Goal: Information Seeking & Learning: Find specific fact

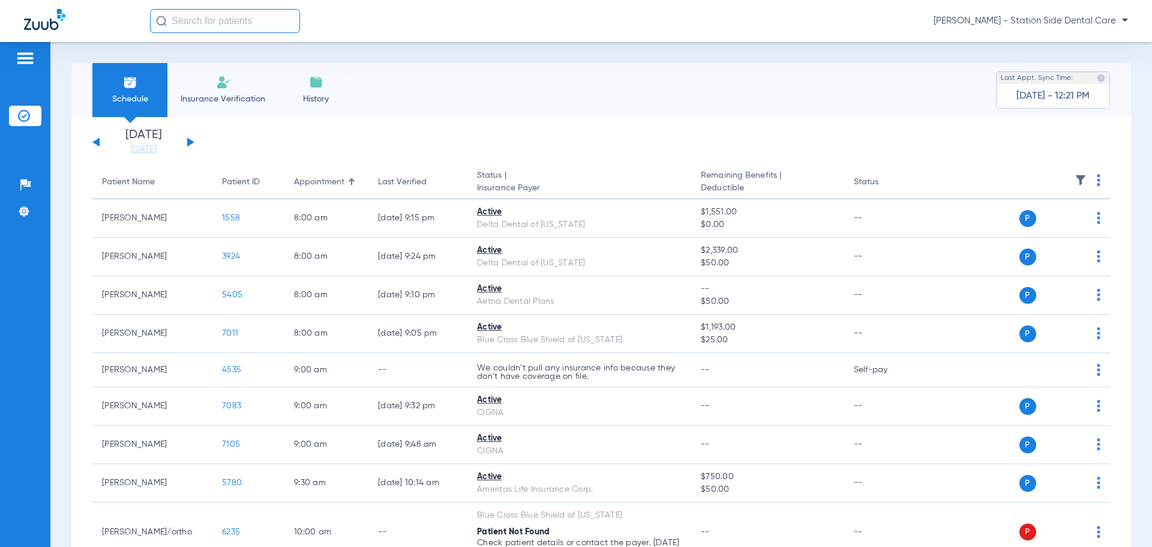
click at [196, 137] on app-single-date-navigator "[DATE] [DATE] [DATE] [DATE] [DATE] [DATE] [DATE] [DATE] [DATE] [DATE] [DATE] [D…" at bounding box center [600, 142] width 1017 height 26
click at [188, 143] on button at bounding box center [190, 141] width 7 height 9
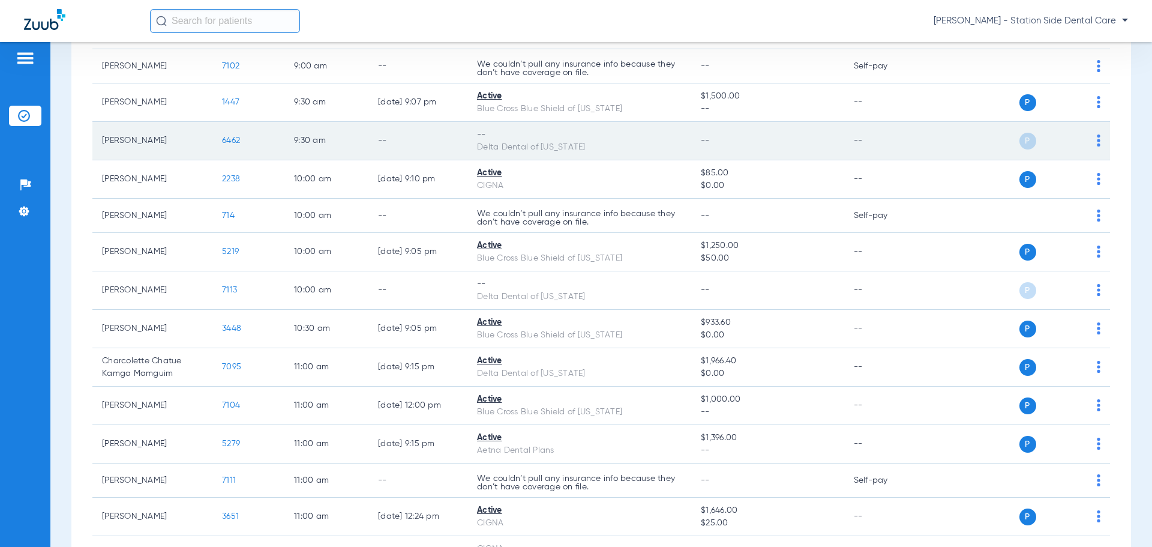
scroll to position [300, 0]
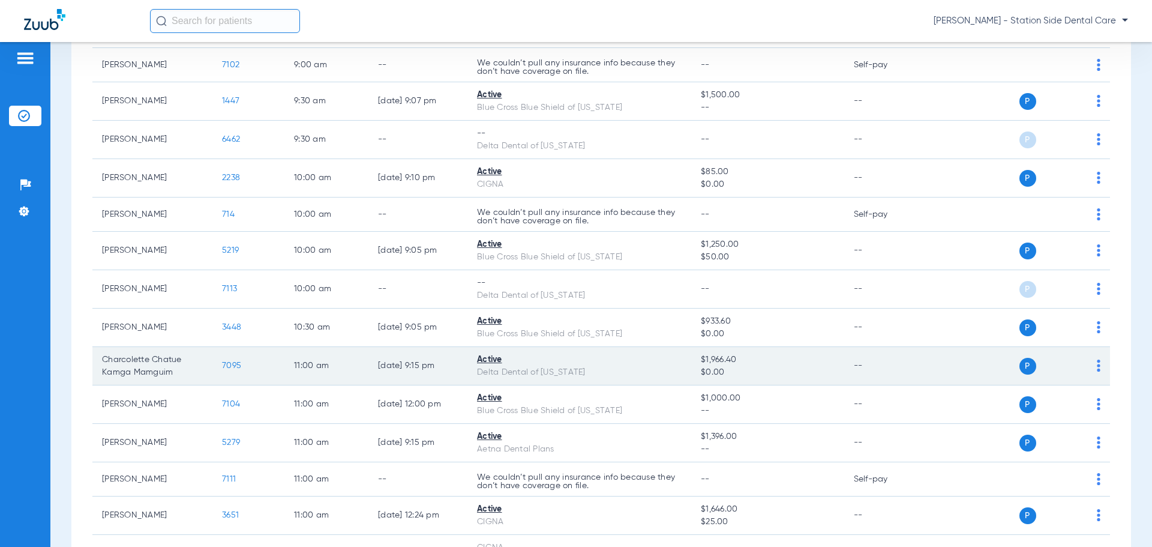
click at [235, 361] on span "7095" at bounding box center [231, 365] width 19 height 8
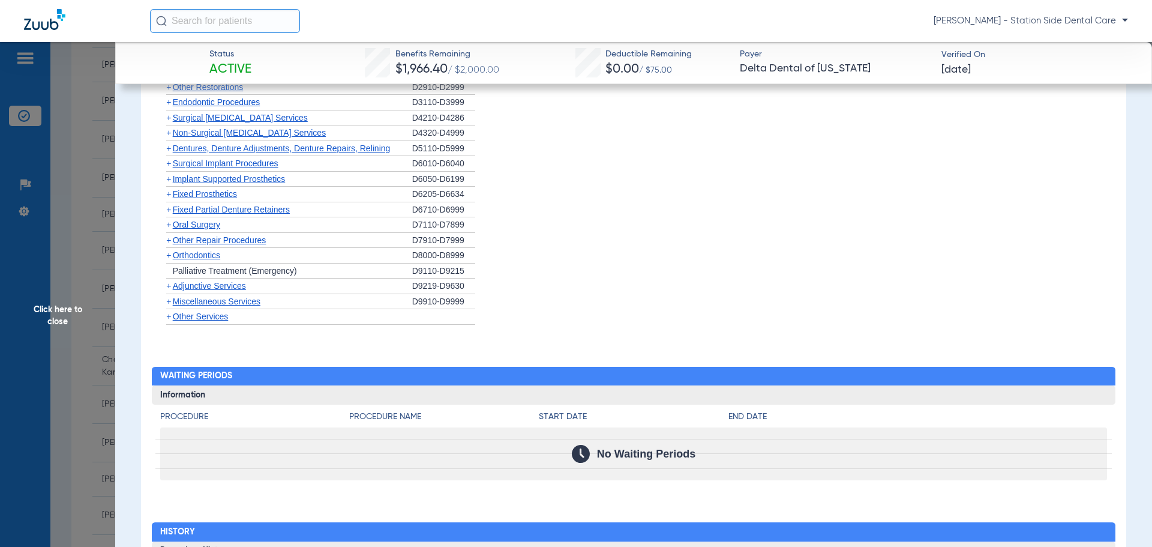
scroll to position [1094, 0]
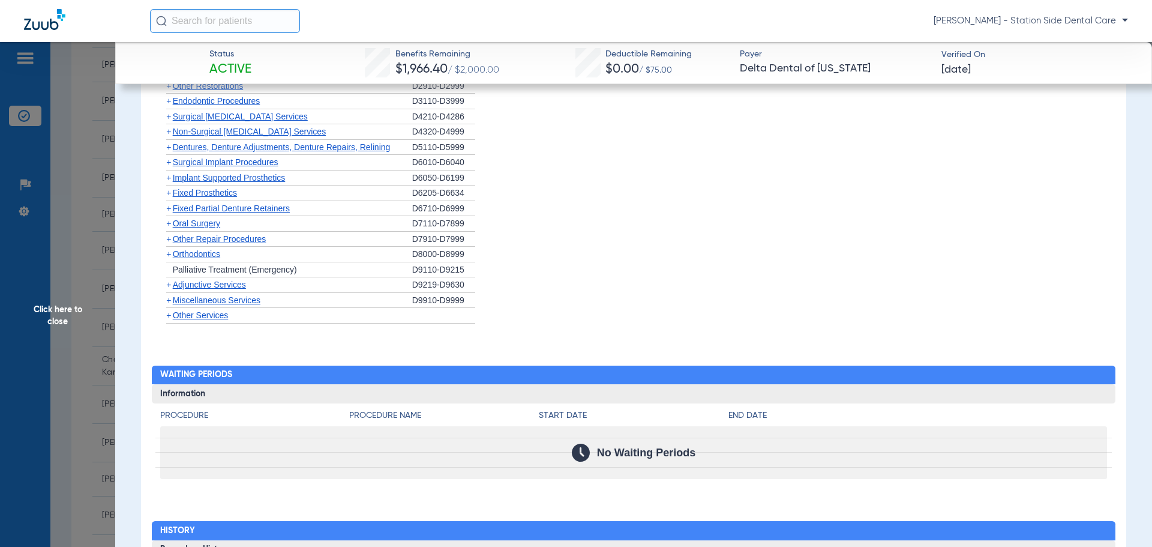
click at [211, 224] on span "Oral Surgery" at bounding box center [196, 223] width 47 height 10
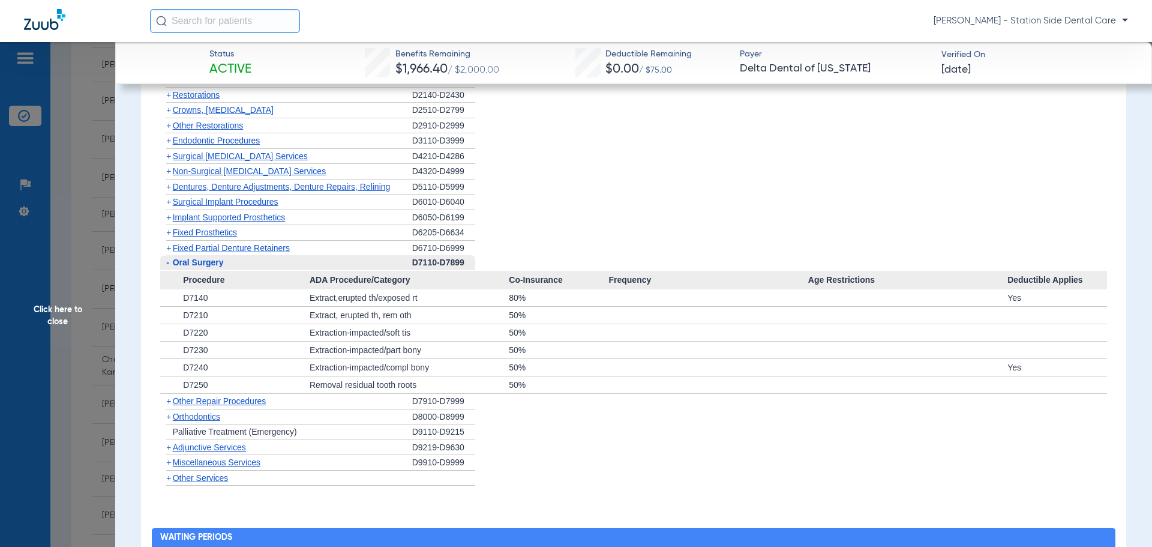
scroll to position [1034, 0]
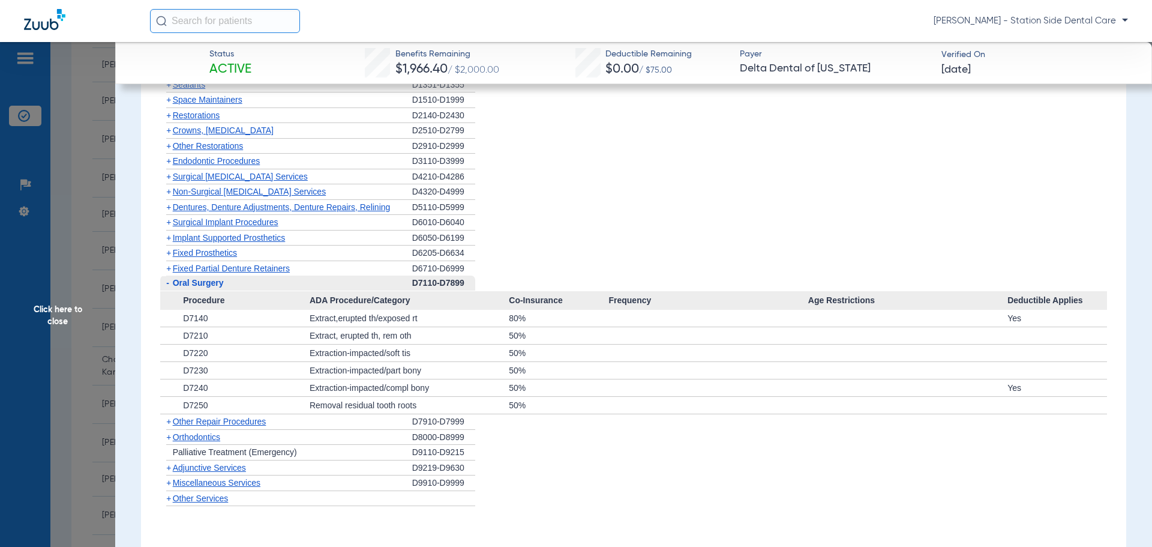
click at [218, 254] on span "Fixed Prosthetics" at bounding box center [205, 253] width 64 height 10
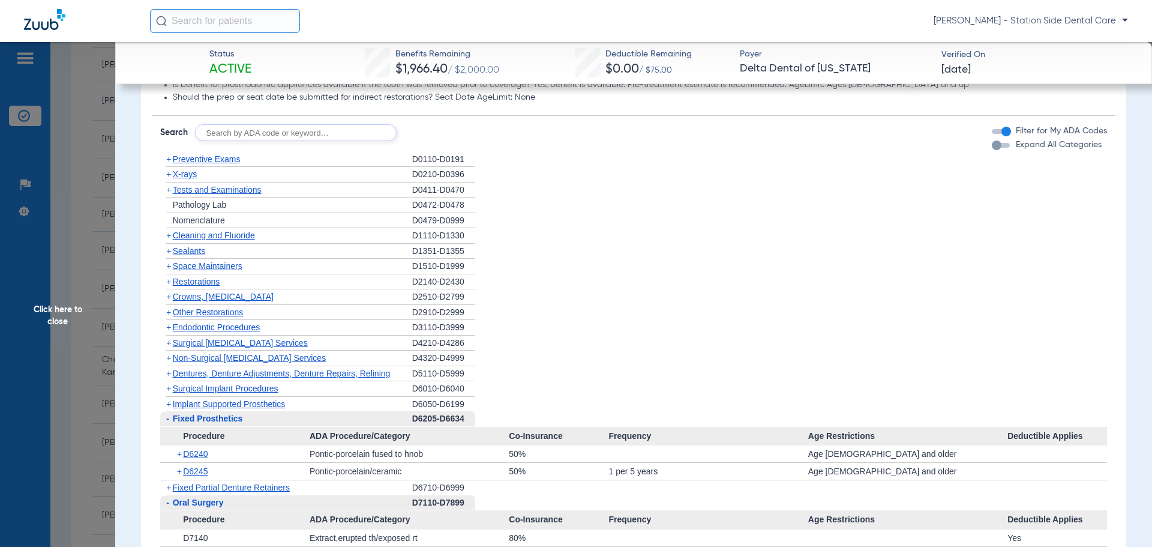
scroll to position [854, 0]
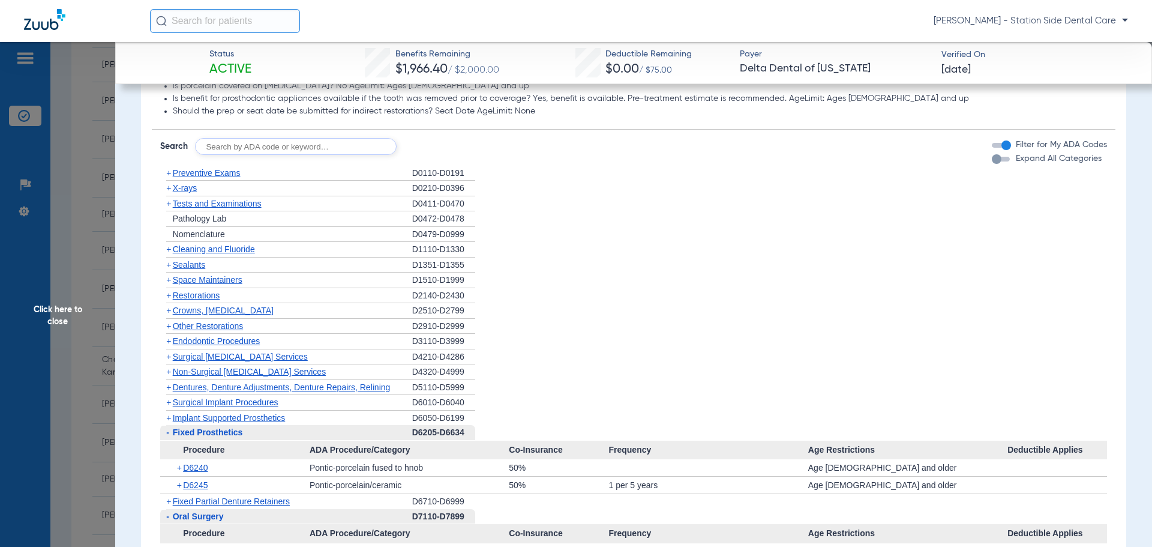
click at [232, 142] on input "text" at bounding box center [296, 146] width 202 height 17
type input "d4341"
click at [450, 143] on button "Search" at bounding box center [441, 146] width 47 height 17
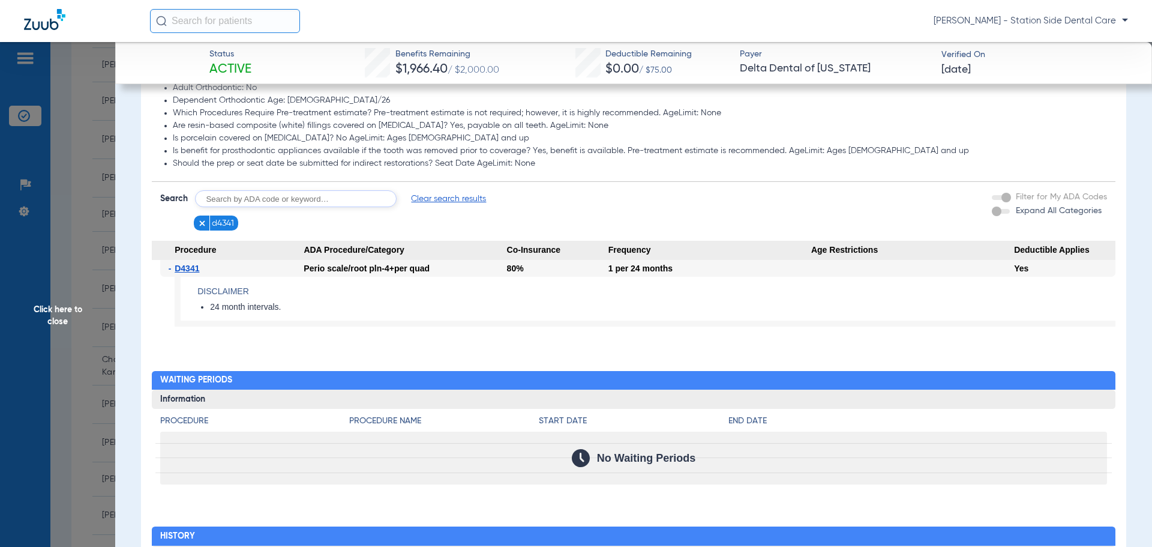
scroll to position [821, 0]
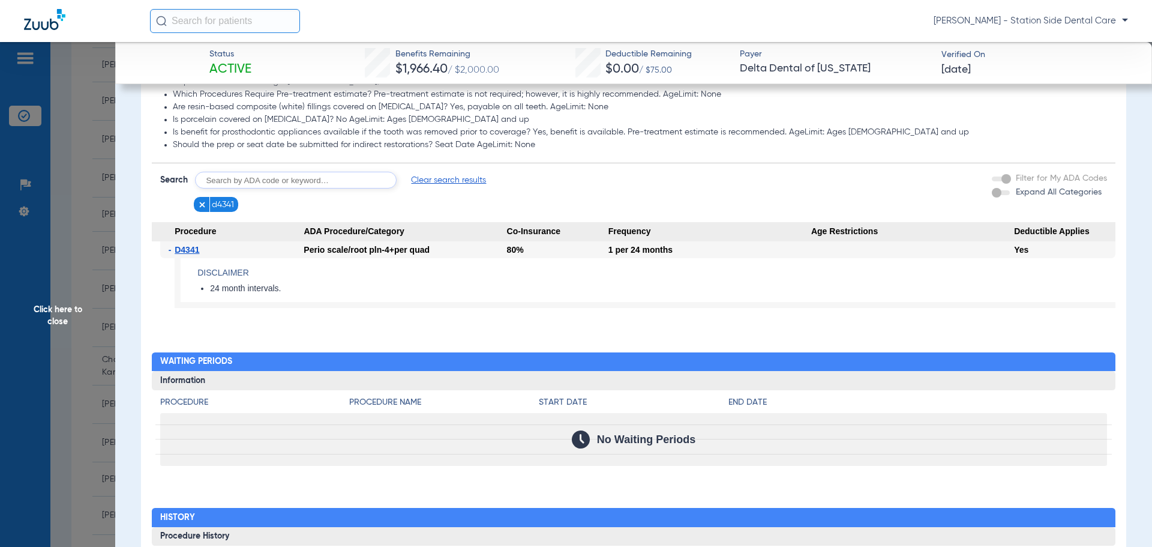
click at [204, 200] on img at bounding box center [202, 204] width 8 height 8
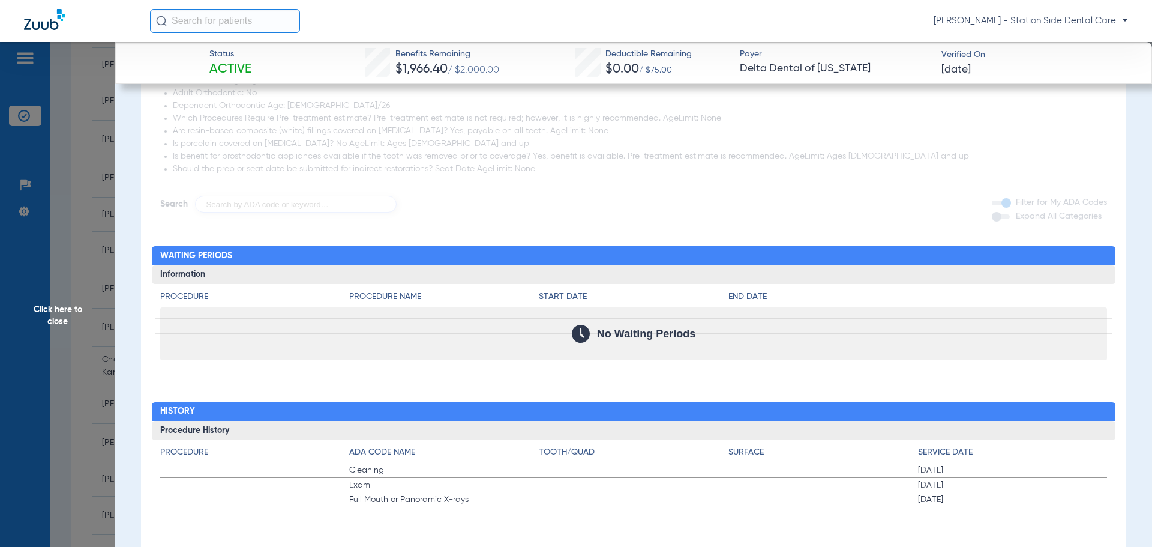
scroll to position [797, 0]
drag, startPoint x: 227, startPoint y: 220, endPoint x: 235, endPoint y: 229, distance: 11.1
click at [227, 221] on div "Procedure Benefits Disclaimers To calculate remaining maximum amounts, subtract…" at bounding box center [633, 217] width 985 height 685
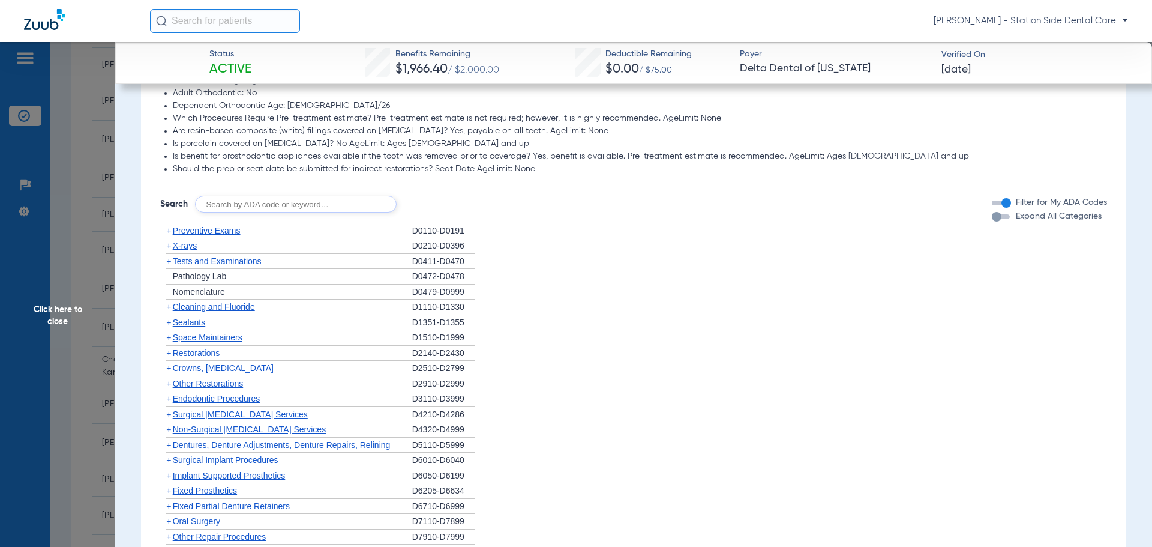
scroll to position [780, 0]
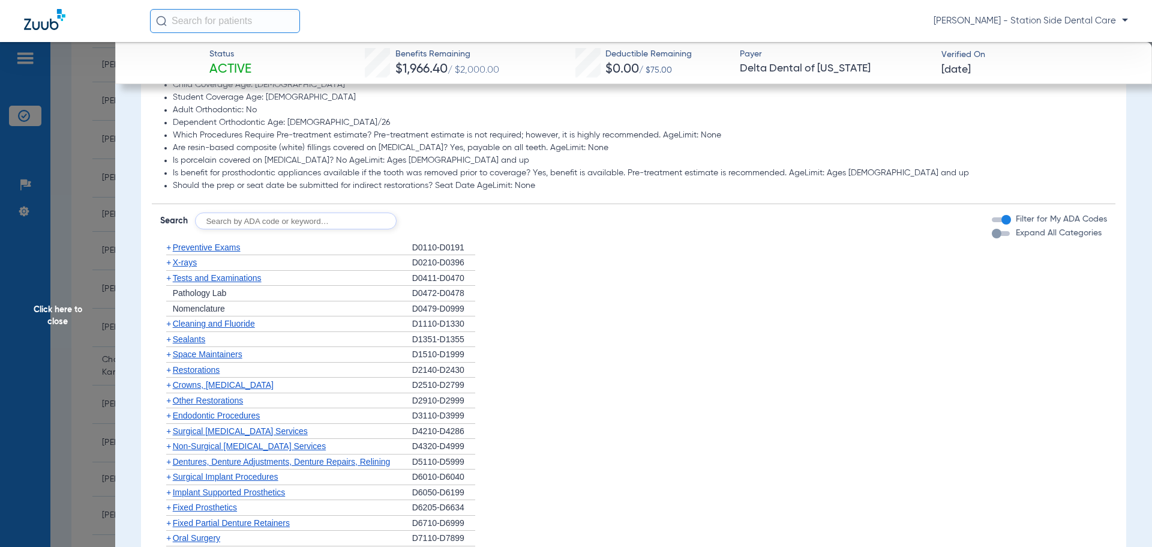
click at [251, 217] on input "text" at bounding box center [296, 220] width 202 height 17
type input "d4355"
click at [455, 217] on button "Search" at bounding box center [441, 220] width 47 height 17
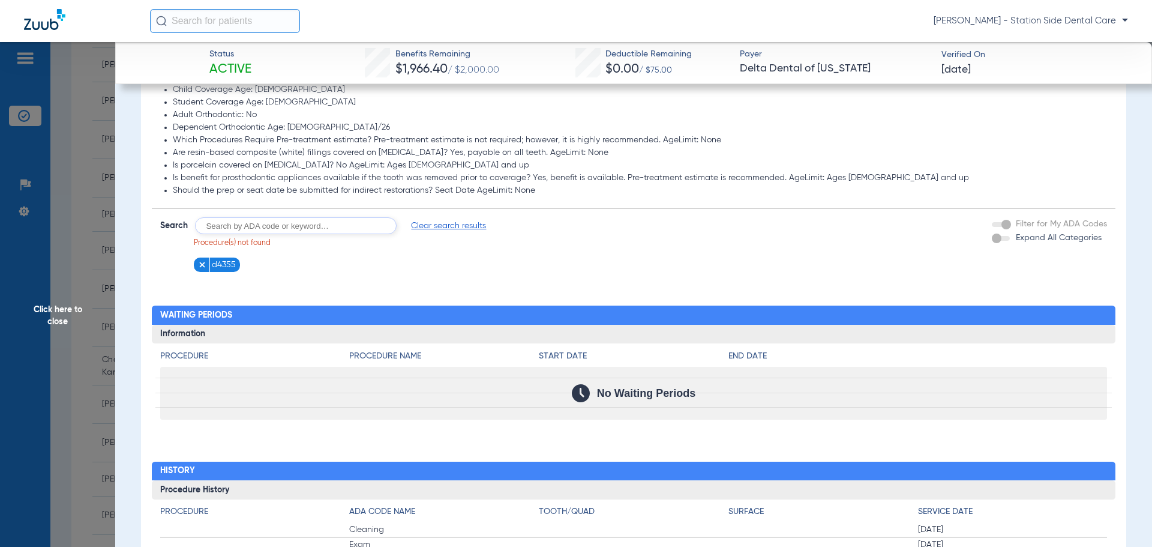
scroll to position [835, 0]
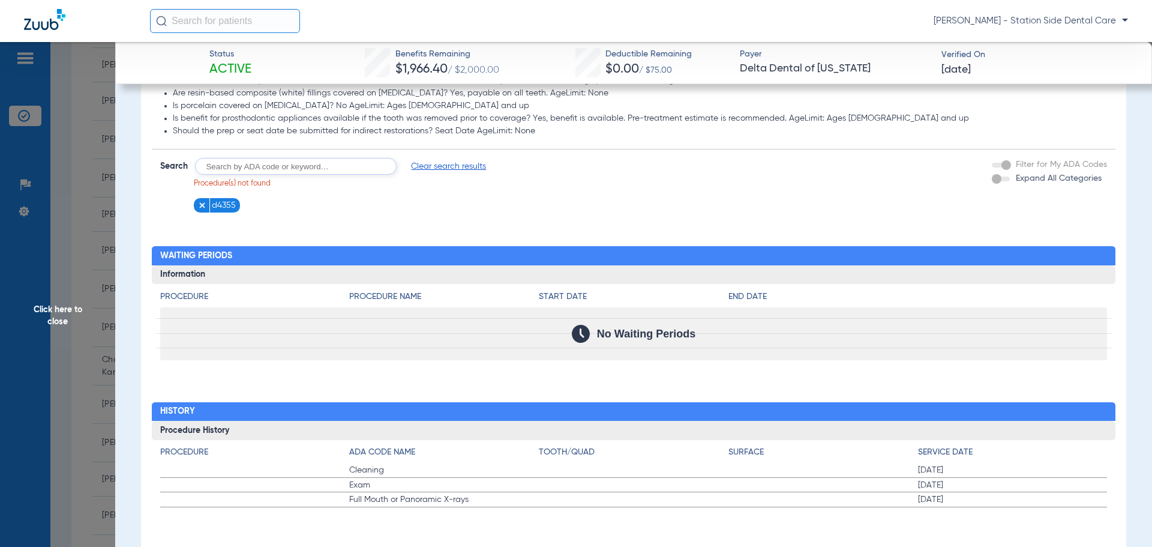
click at [197, 202] on li "d4355" at bounding box center [217, 205] width 47 height 15
click at [232, 172] on input "text" at bounding box center [296, 166] width 202 height 17
type input "d4091"
click at [445, 167] on button "Search" at bounding box center [441, 166] width 47 height 17
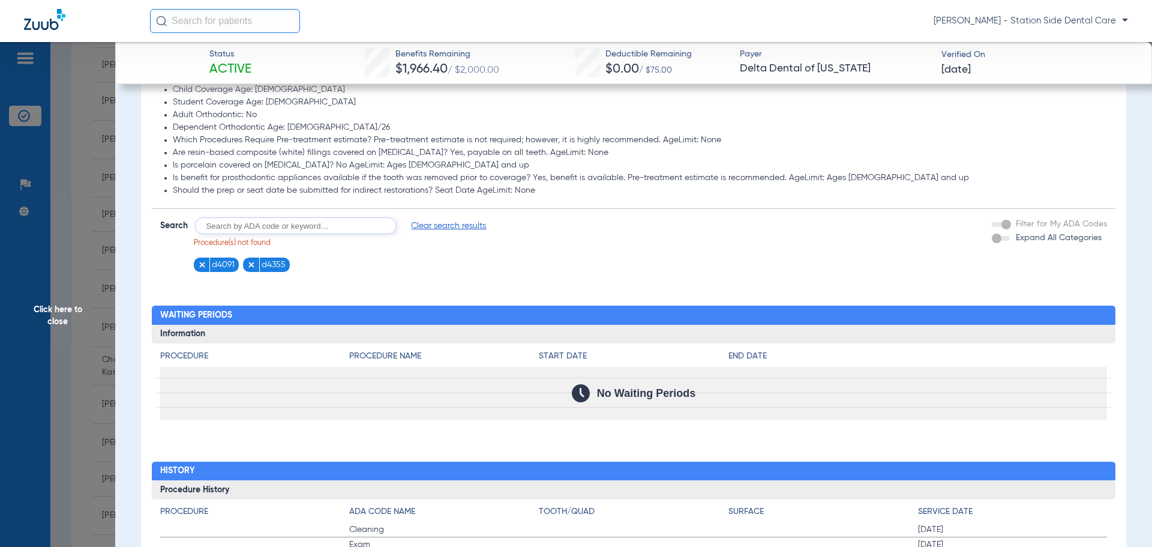
click at [334, 217] on form "Search Clear search results Procedure(s) not found d4091 d4355 Filter for My AD…" at bounding box center [634, 240] width 964 height 63
click at [339, 221] on input "text" at bounding box center [296, 225] width 202 height 17
type input "d4910"
click at [444, 226] on button "Search" at bounding box center [441, 225] width 47 height 17
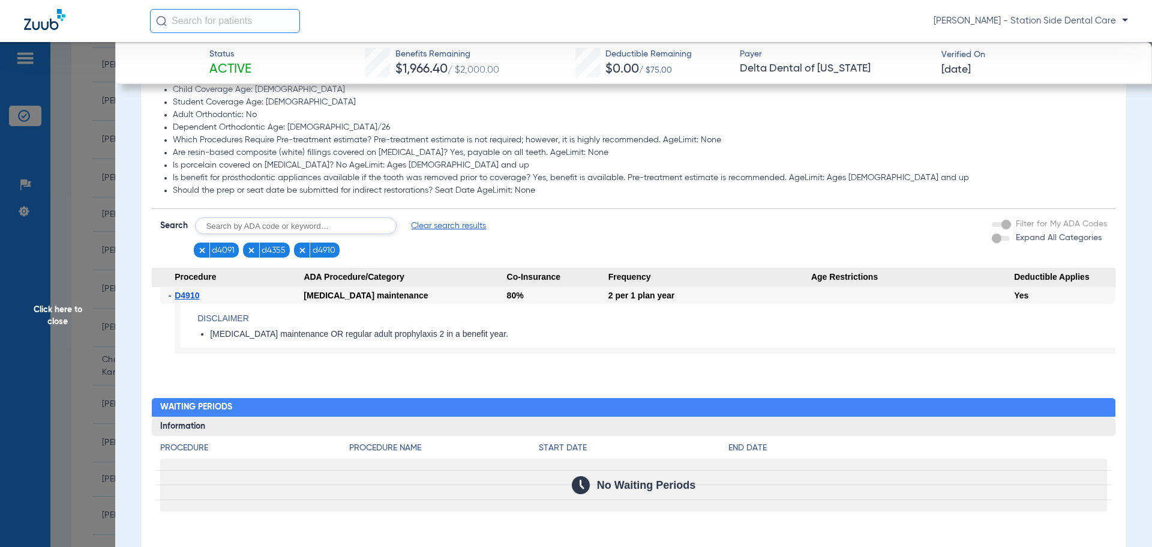
click at [301, 252] on img at bounding box center [302, 250] width 8 height 8
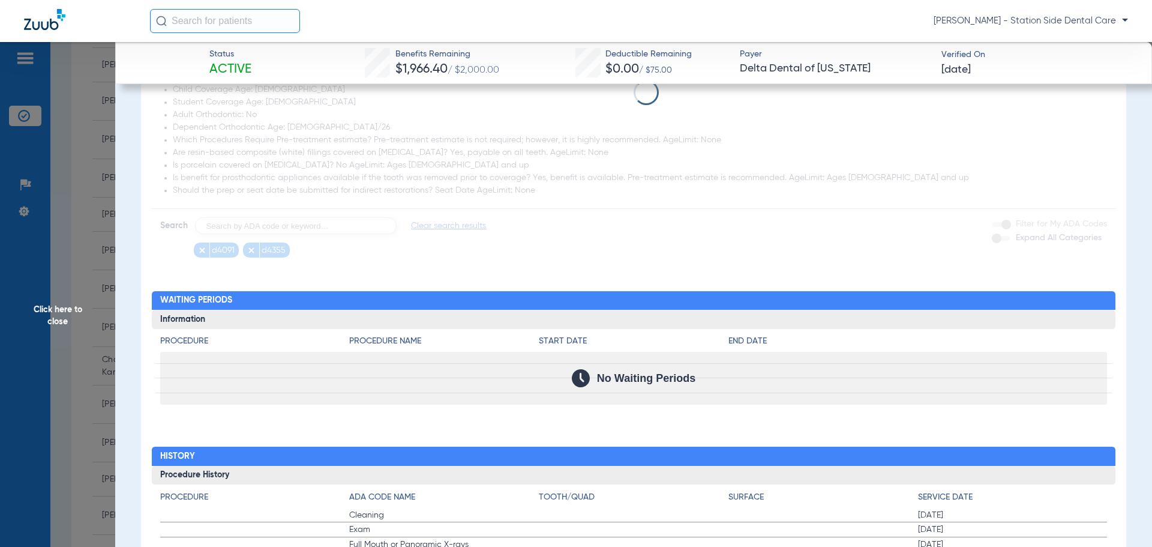
click at [251, 251] on app-loading-indicator at bounding box center [634, 92] width 964 height 331
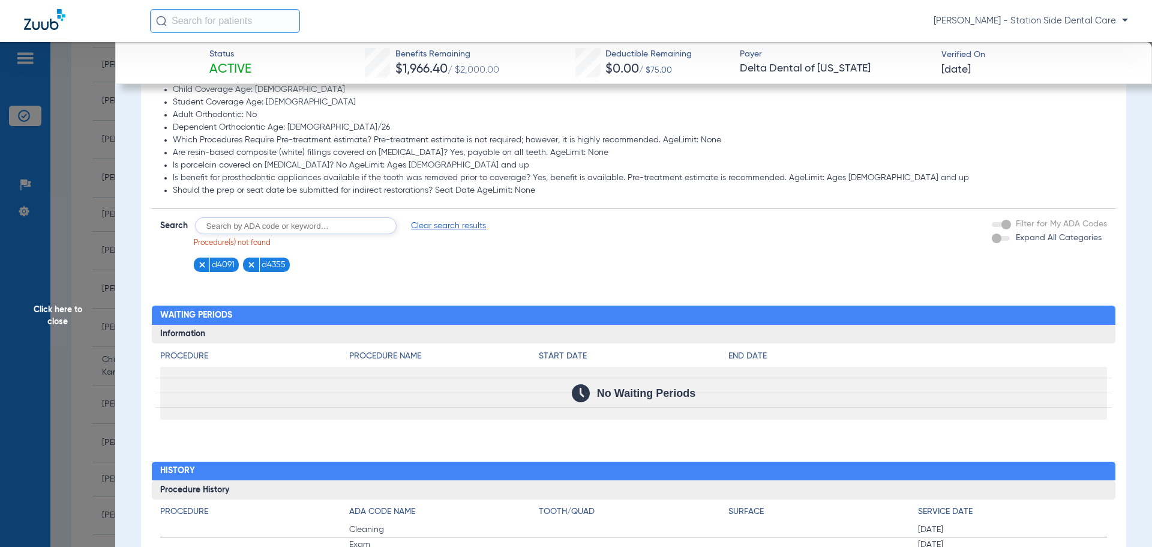
drag, startPoint x: 199, startPoint y: 264, endPoint x: 212, endPoint y: 266, distance: 12.7
click at [200, 264] on img at bounding box center [202, 264] width 8 height 8
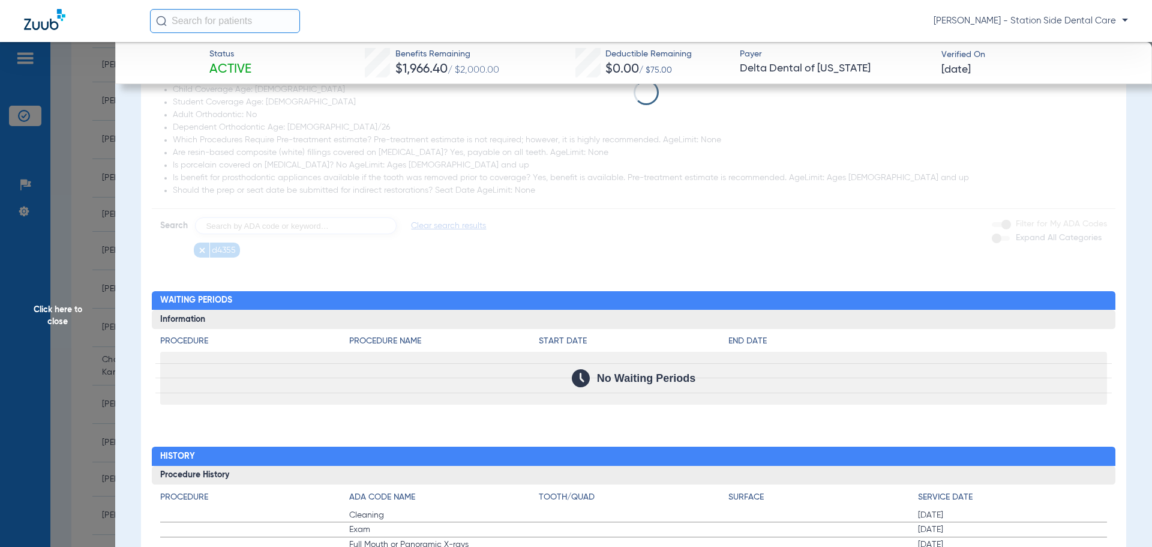
click at [203, 253] on app-loading-indicator at bounding box center [634, 92] width 964 height 331
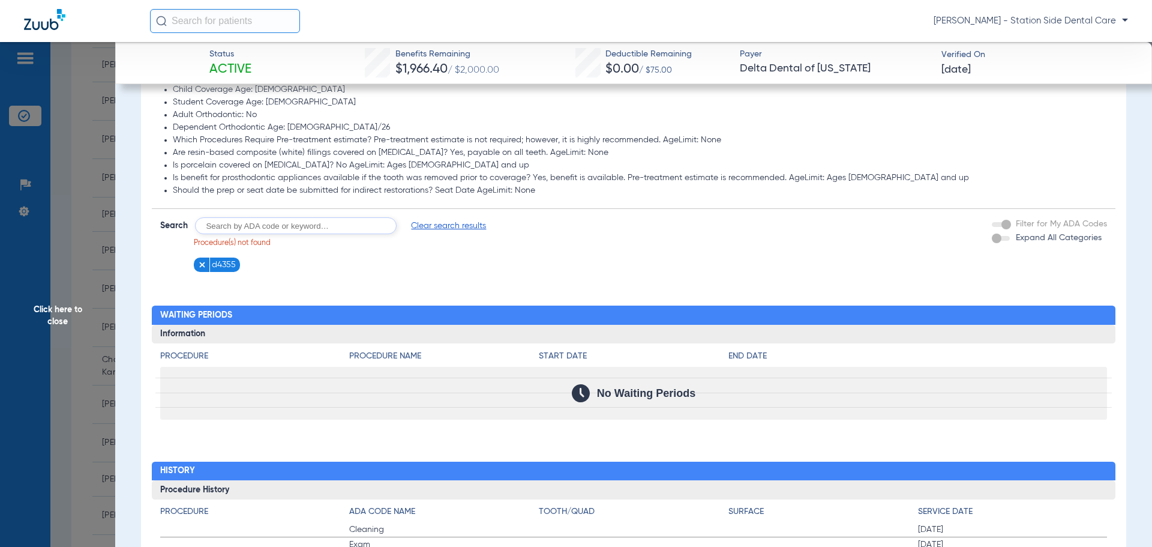
click at [208, 260] on figure at bounding box center [204, 264] width 12 height 15
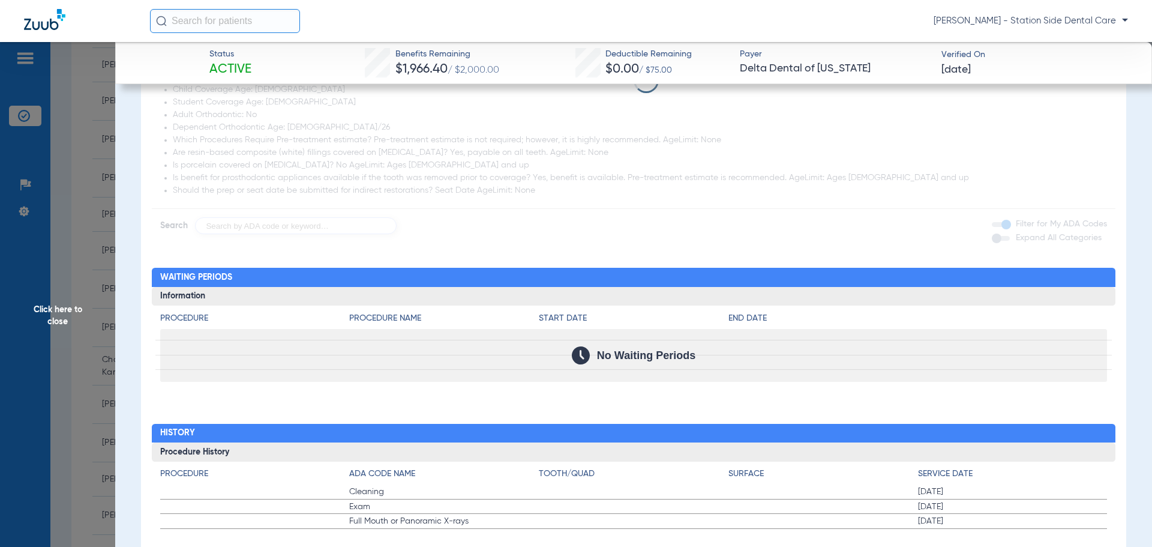
click at [242, 230] on app-loading-indicator at bounding box center [634, 80] width 964 height 307
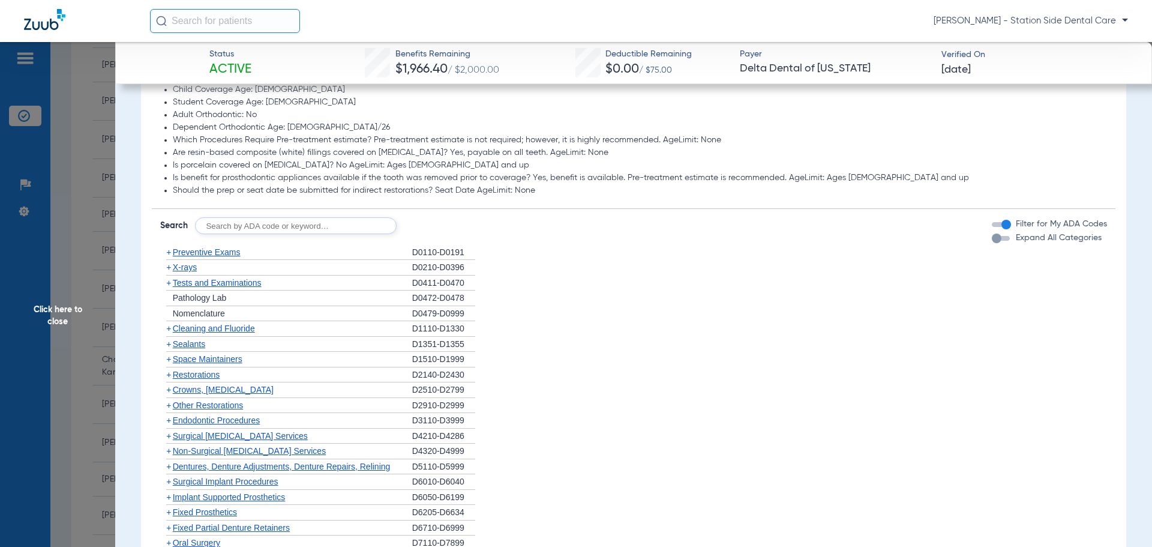
click at [245, 227] on input "text" at bounding box center [296, 225] width 202 height 17
type input "d0431"
click at [451, 224] on button "Search" at bounding box center [441, 225] width 47 height 17
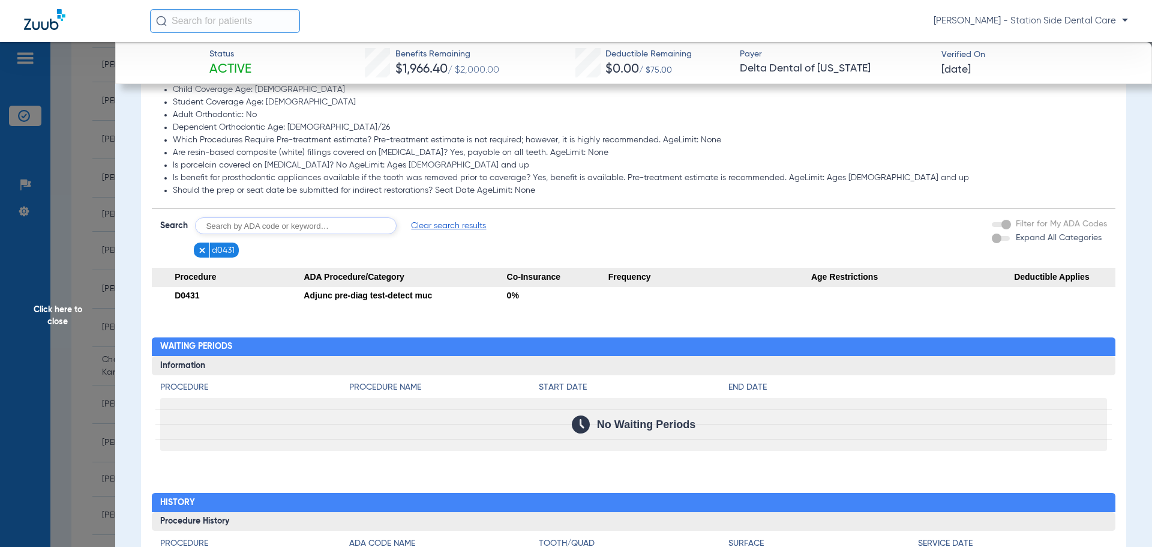
click at [341, 230] on input "text" at bounding box center [296, 225] width 202 height 17
type input "d1110"
click at [432, 227] on button "Search" at bounding box center [441, 225] width 47 height 17
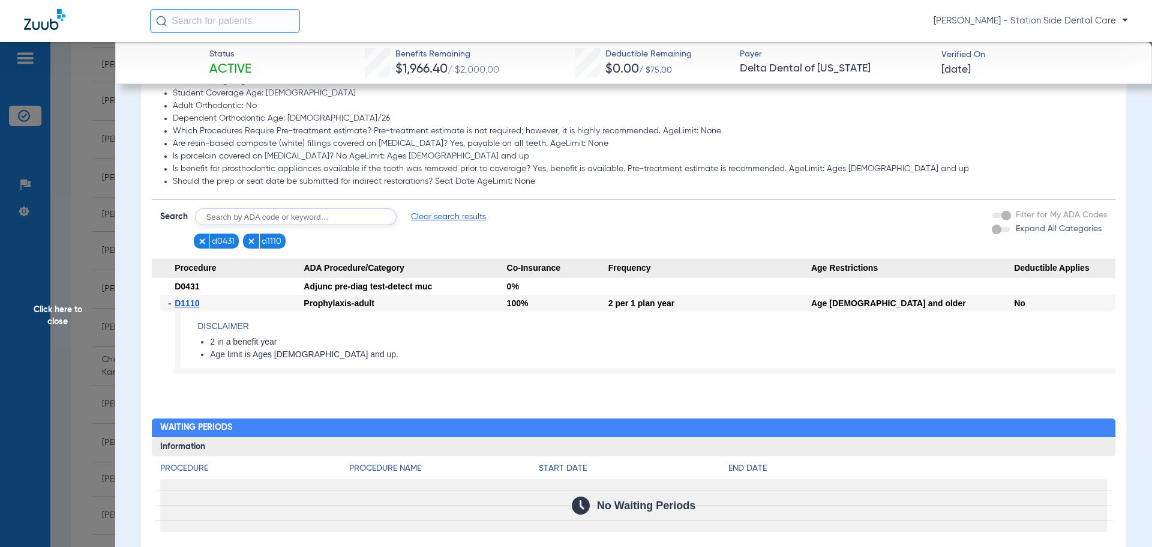
scroll to position [777, 0]
